Goal: Task Accomplishment & Management: Complete application form

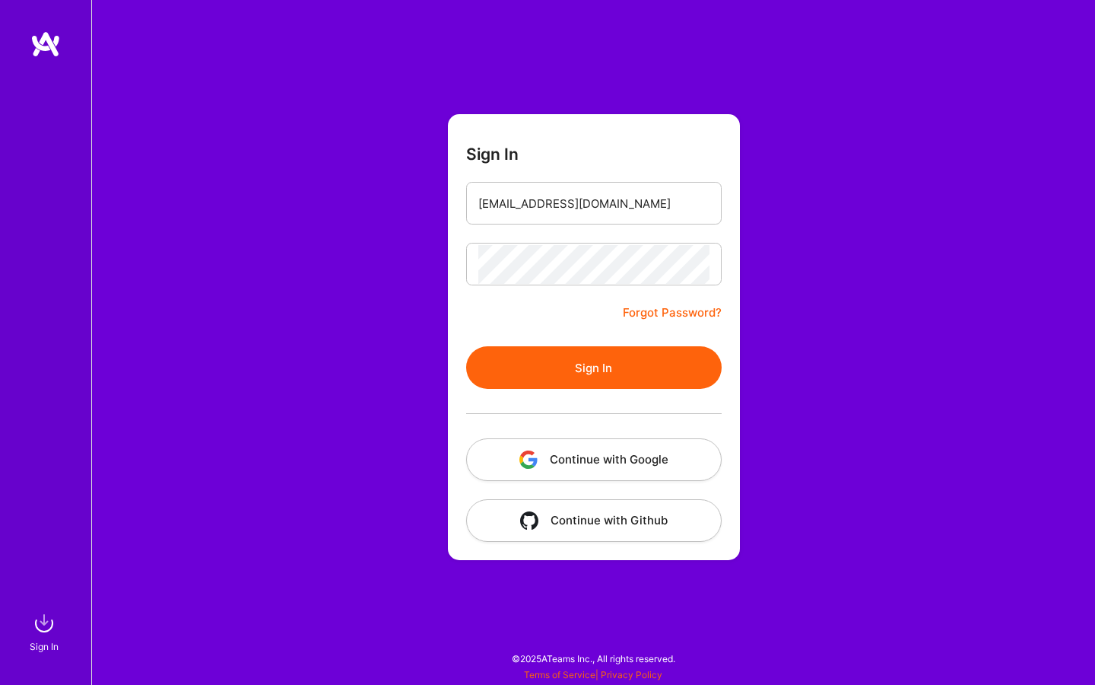
click at [529, 361] on button "Sign In" at bounding box center [594, 367] width 256 height 43
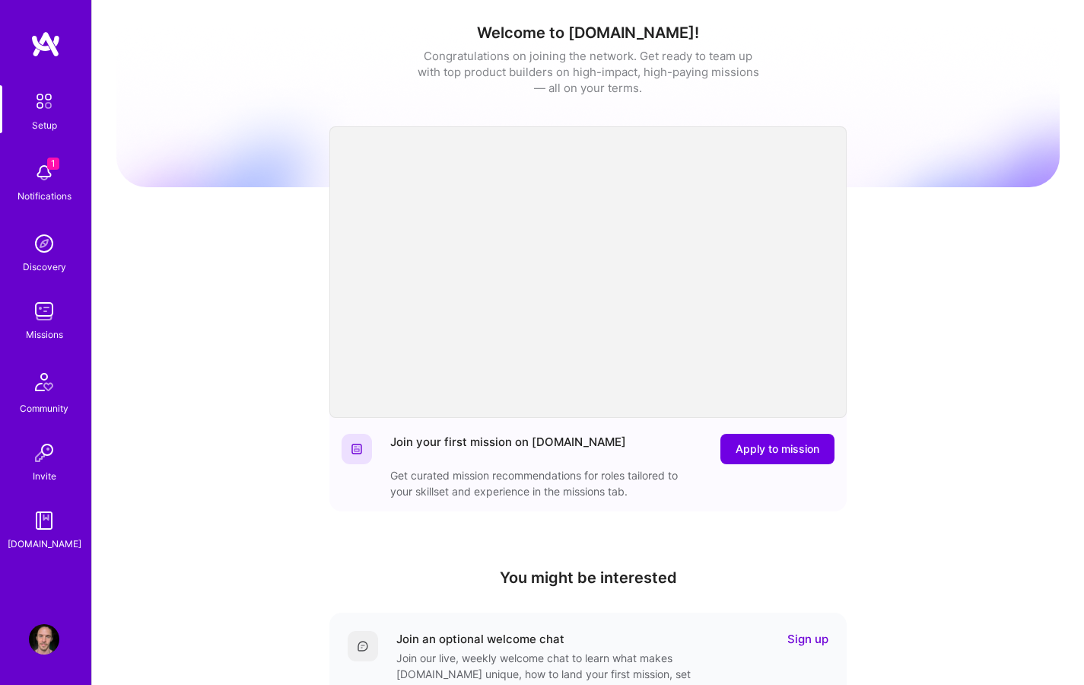
click at [889, 312] on div "Welcome to [DOMAIN_NAME]! Congratulations on joining the network. Get ready to …" at bounding box center [587, 500] width 943 height 978
click at [775, 448] on span "Apply to mission" at bounding box center [777, 448] width 84 height 15
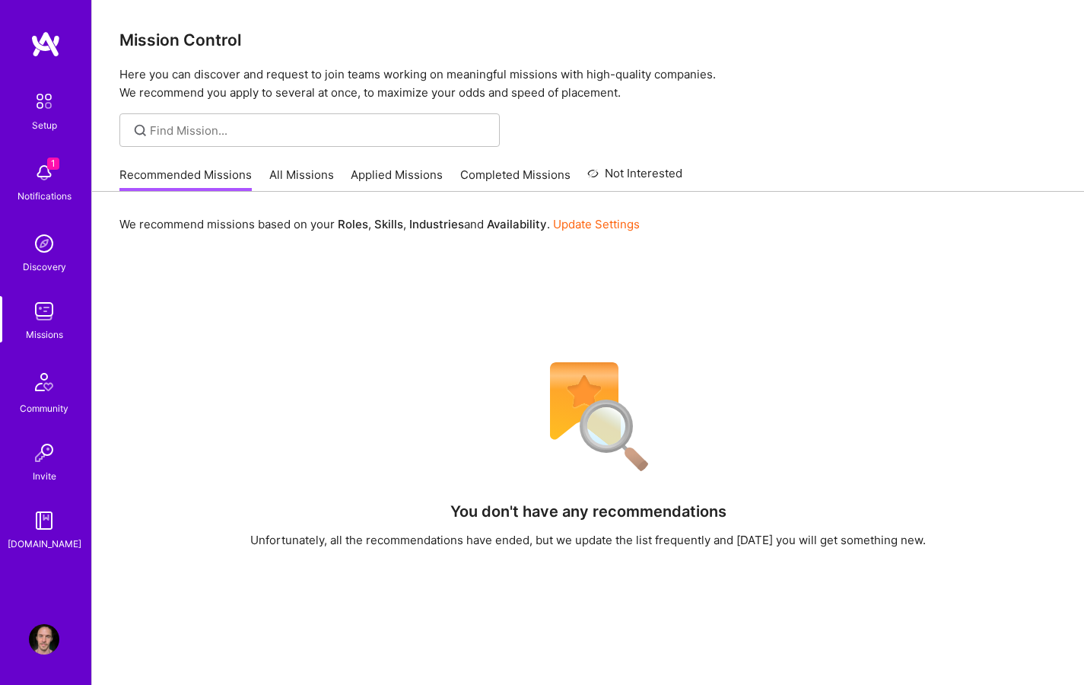
click at [301, 173] on link "All Missions" at bounding box center [301, 179] width 65 height 25
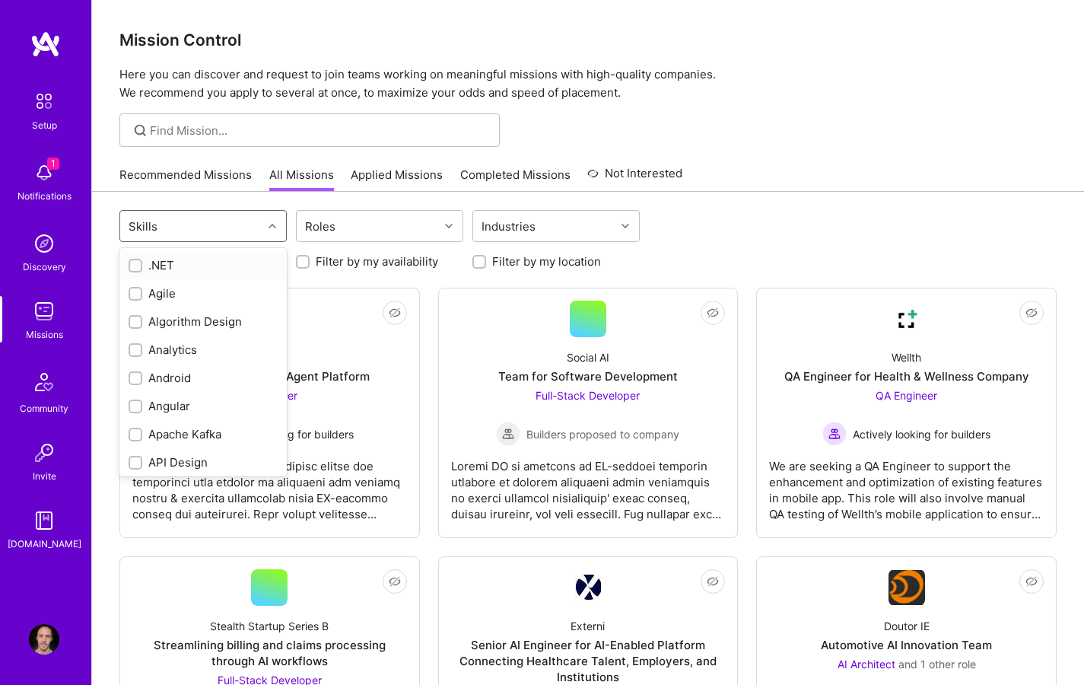
click at [268, 222] on icon at bounding box center [272, 226] width 8 height 8
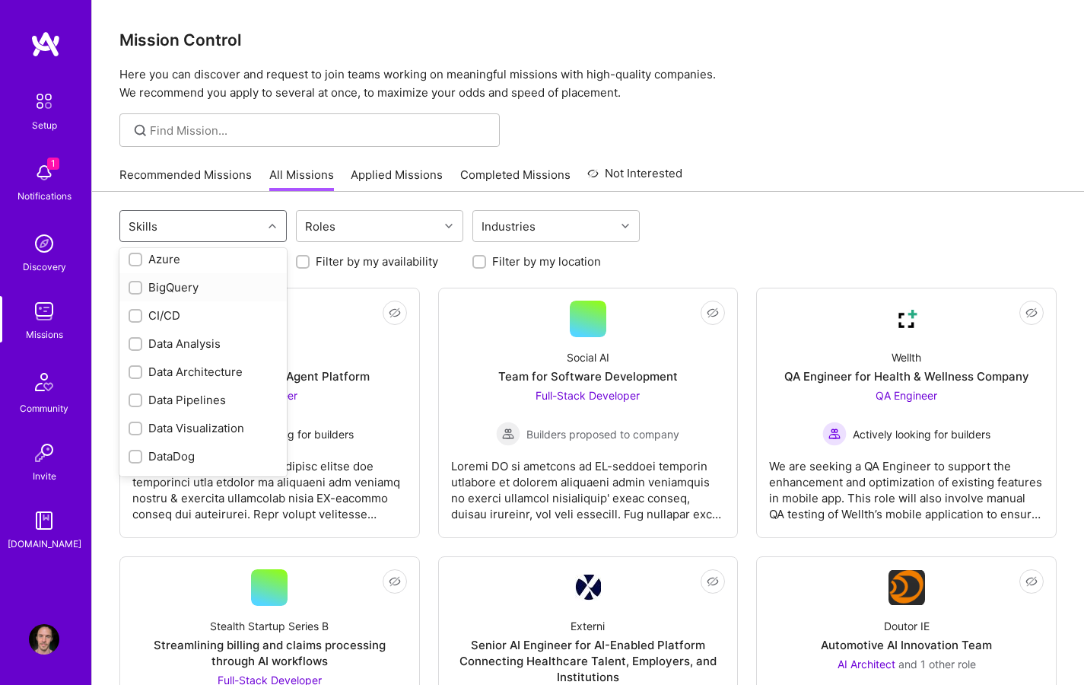
scroll to position [458, 0]
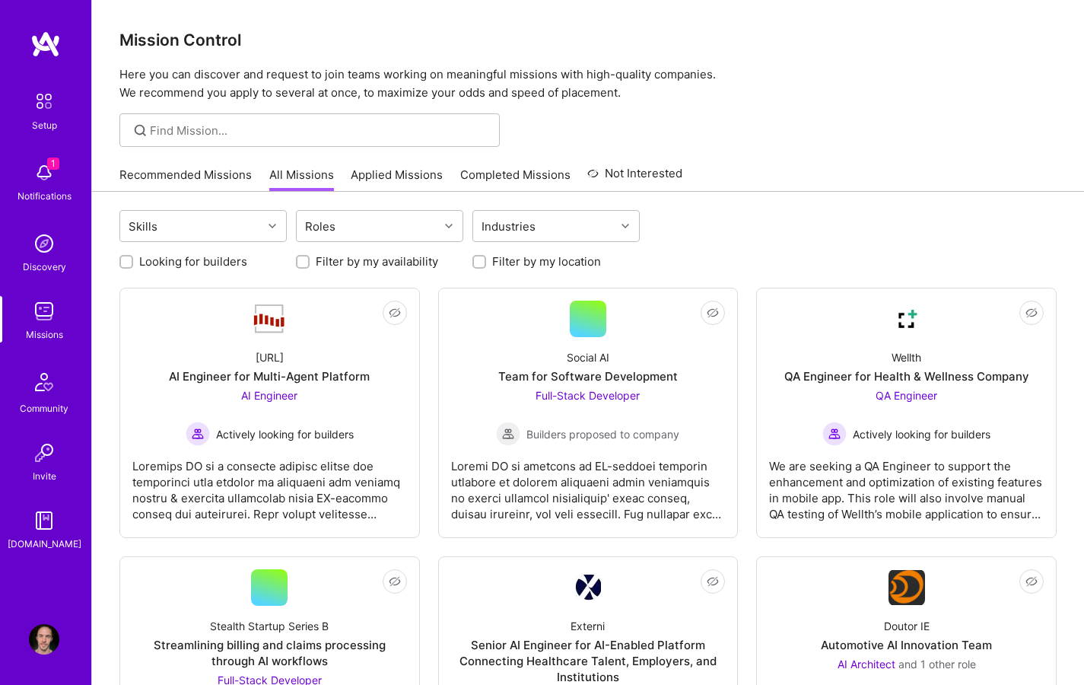
click at [743, 210] on div "Skills Roles Industries" at bounding box center [587, 228] width 937 height 36
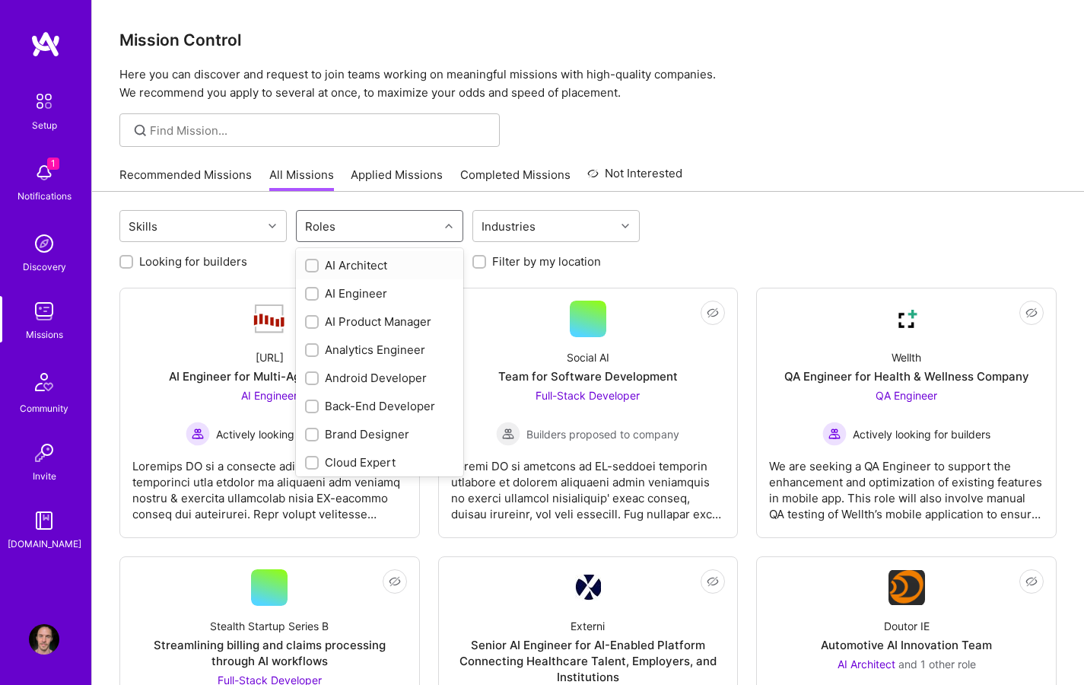
click at [456, 221] on div at bounding box center [451, 226] width 24 height 20
click at [350, 439] on div "Brand Designer" at bounding box center [379, 431] width 167 height 28
checkbox input "true"
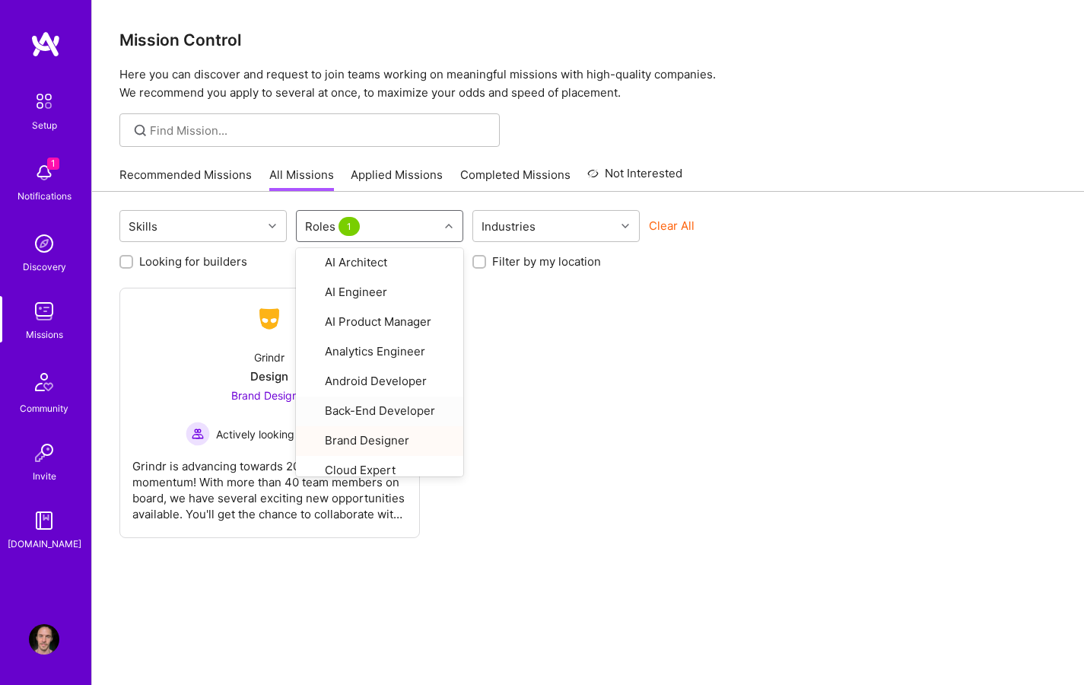
click at [739, 335] on div "Not Interested Grindr Design Brand Designer Actively looking for builders" at bounding box center [587, 412] width 937 height 250
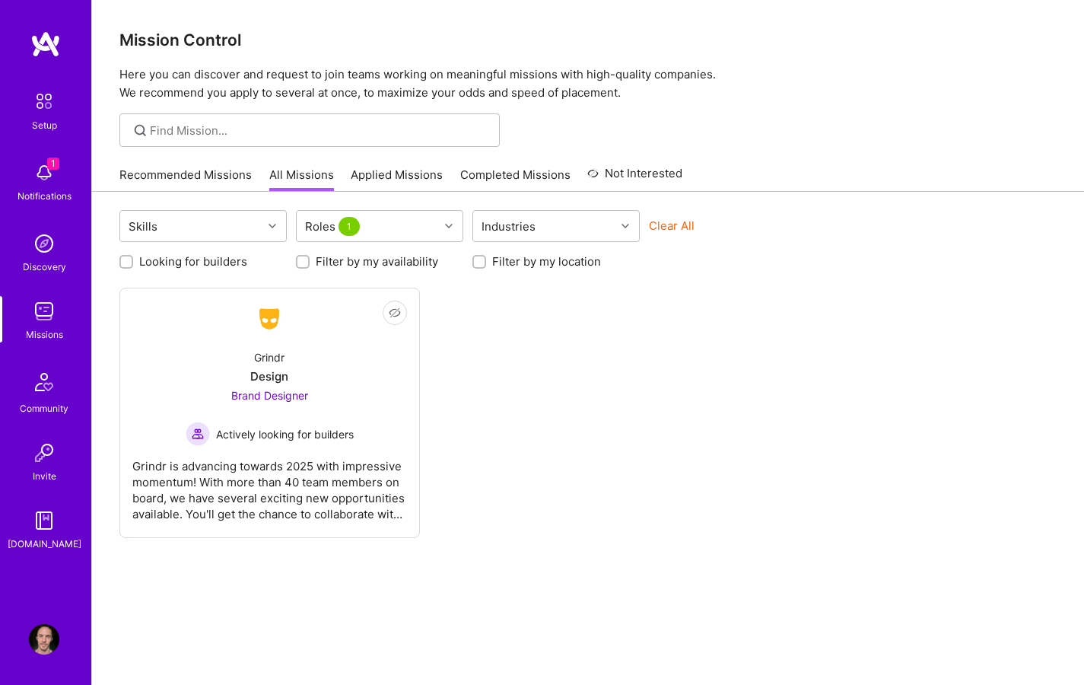
click at [742, 322] on div "Not Interested Grindr Design Brand Designer Actively looking for builders" at bounding box center [587, 412] width 937 height 250
